Goal: Check status: Check status

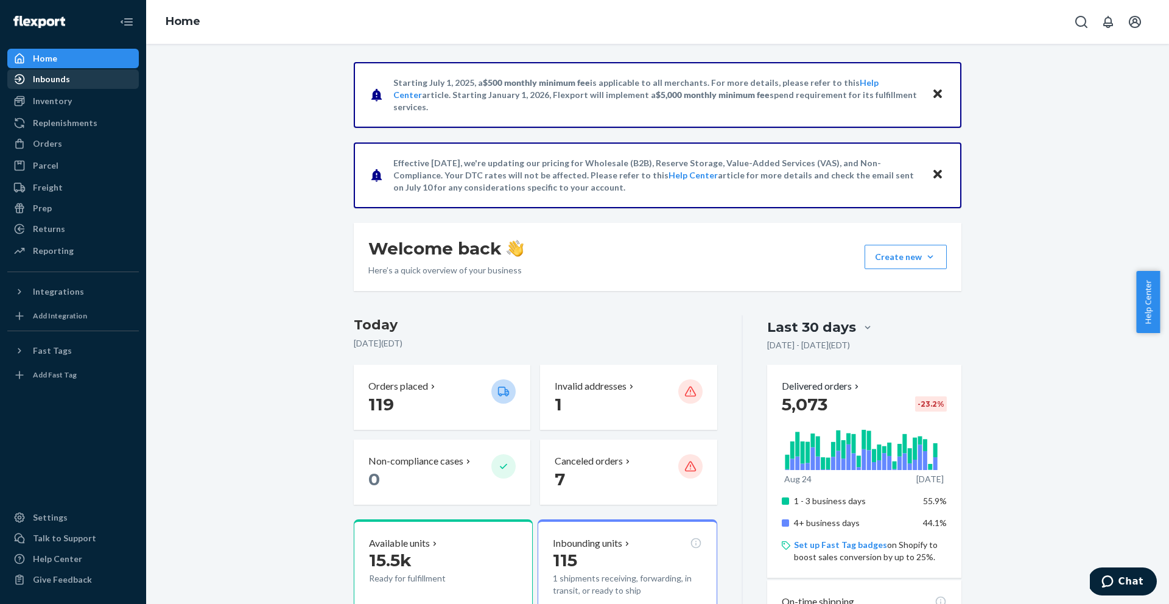
click at [50, 83] on div "Inbounds" at bounding box center [51, 79] width 37 height 12
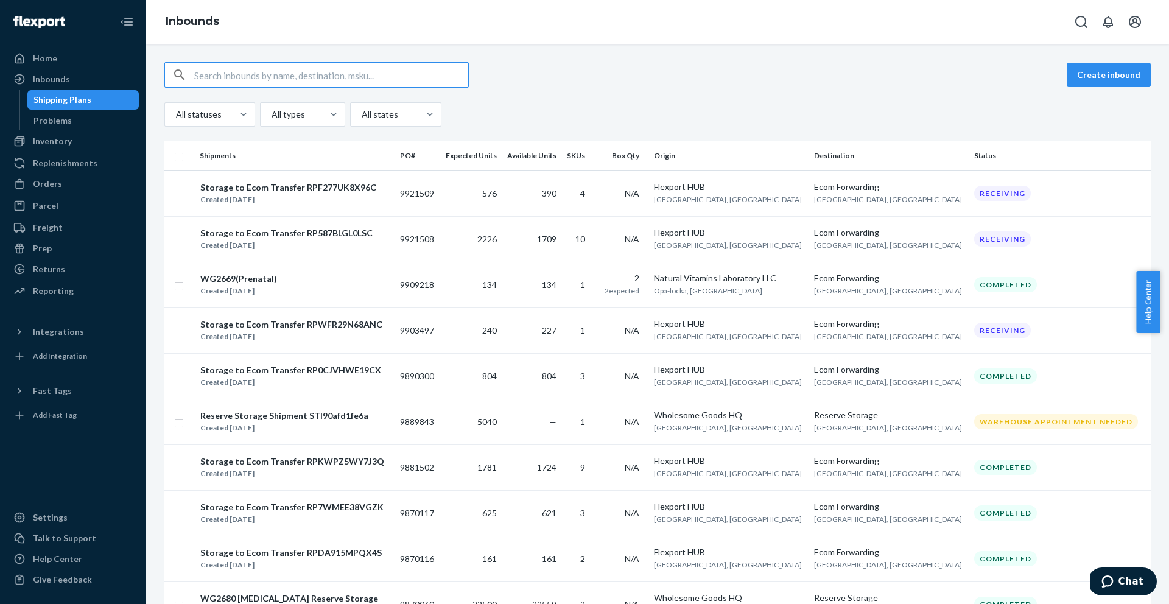
type input "9777239"
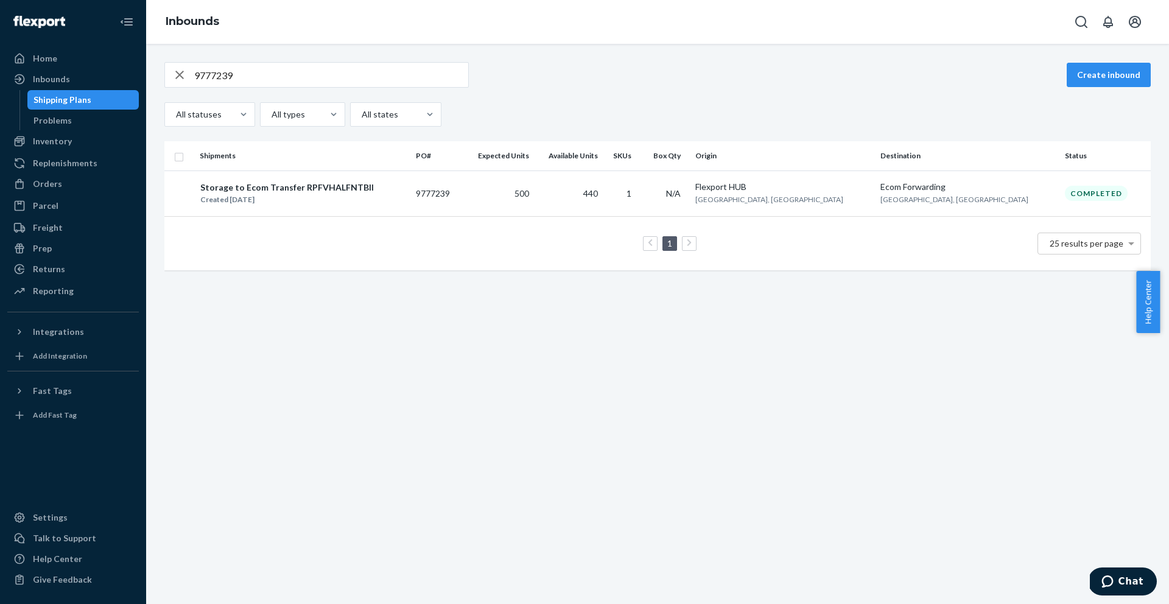
click at [357, 83] on input "9777239" at bounding box center [331, 75] width 274 height 24
paste input "825501"
click at [280, 81] on input "9825501" at bounding box center [331, 75] width 274 height 24
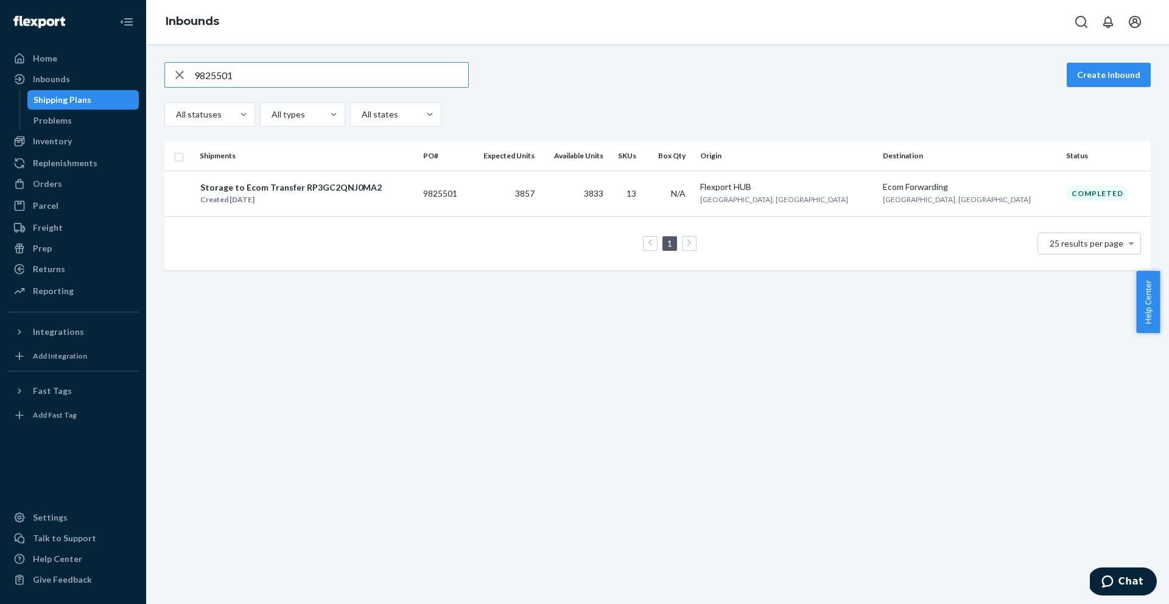
paste input "6"
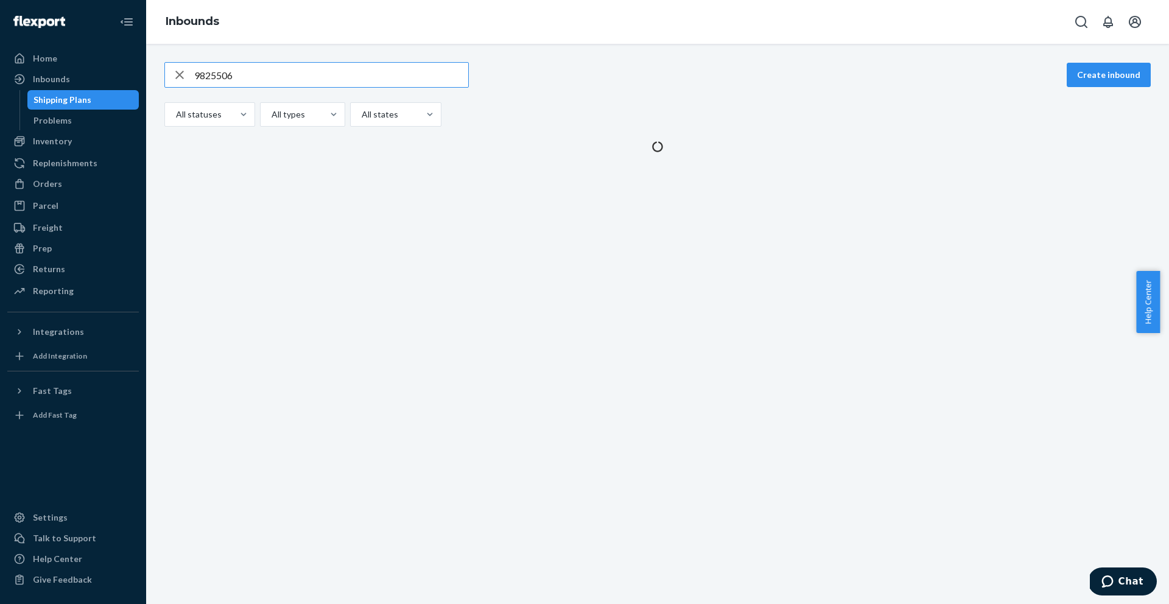
type input "9825506"
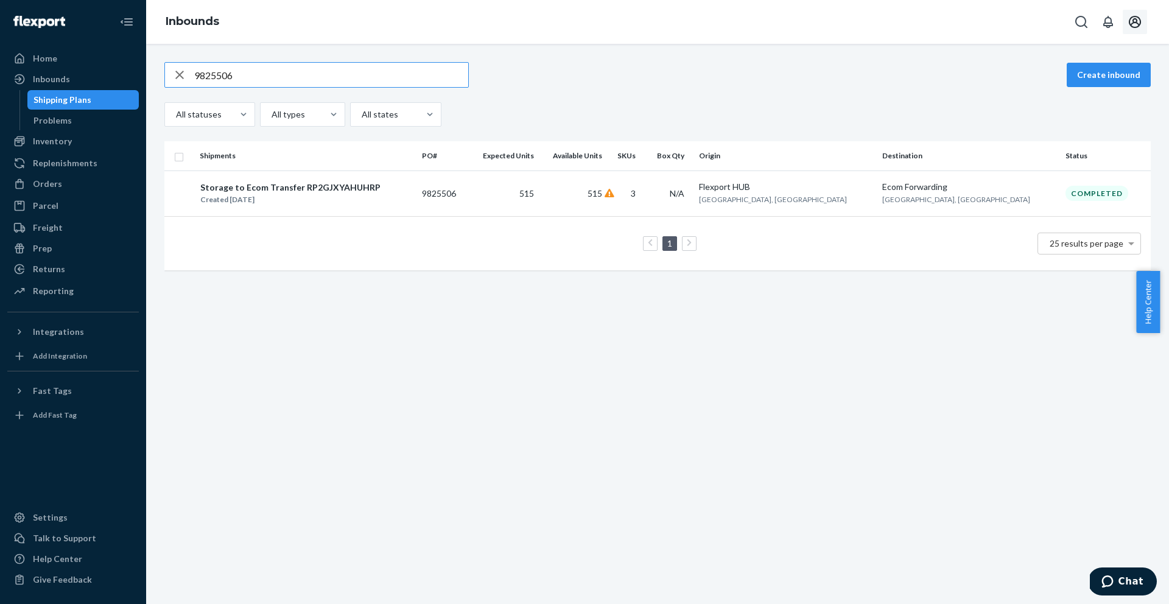
click at [1133, 19] on icon "Open account menu" at bounding box center [1135, 22] width 12 height 12
click at [1061, 132] on div "Log out" at bounding box center [1106, 143] width 91 height 23
